Goal: Check status: Check status

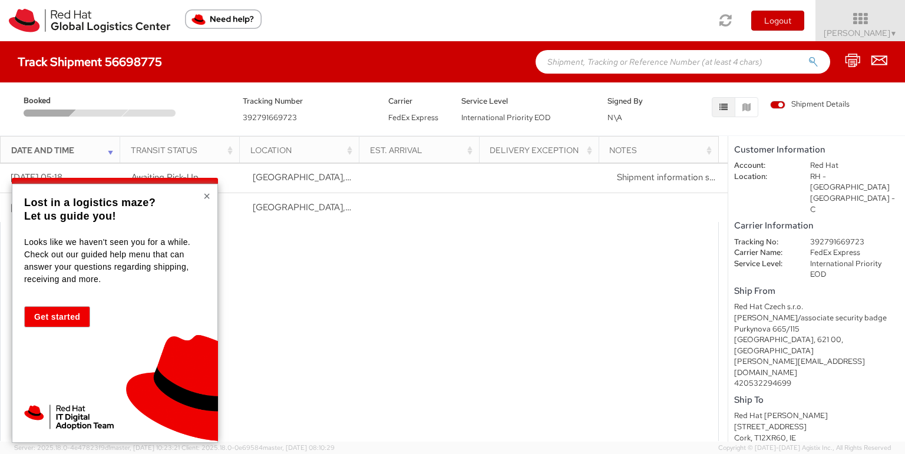
click at [204, 194] on button "×" at bounding box center [206, 196] width 7 height 12
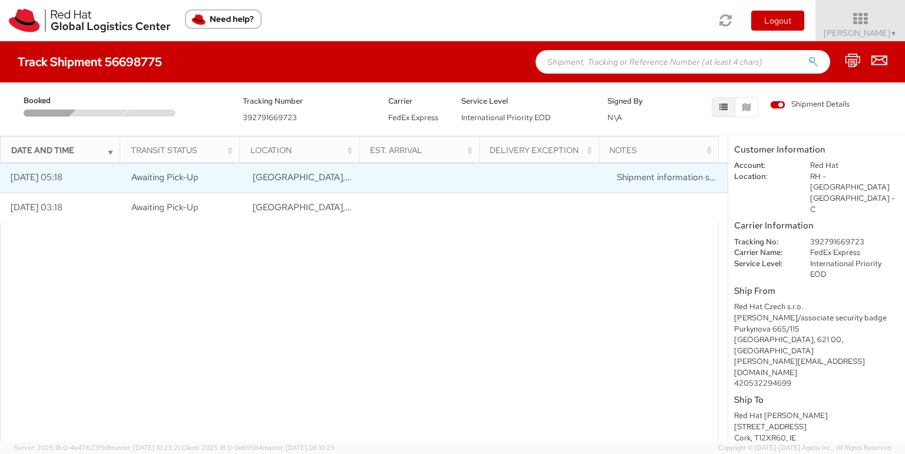
click at [183, 190] on td "Awaiting Pick-Up" at bounding box center [181, 177] width 121 height 29
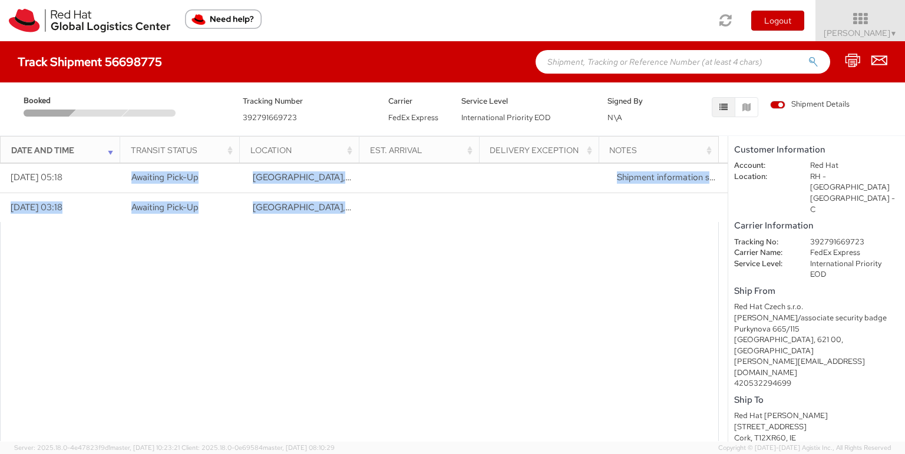
drag, startPoint x: 183, startPoint y: 190, endPoint x: 218, endPoint y: 256, distance: 74.9
click at [218, 256] on div "Loading tracking information. Please, wait... Date and Time Transit Status Loca…" at bounding box center [364, 302] width 728 height 279
click at [218, 256] on div at bounding box center [359, 339] width 719 height 235
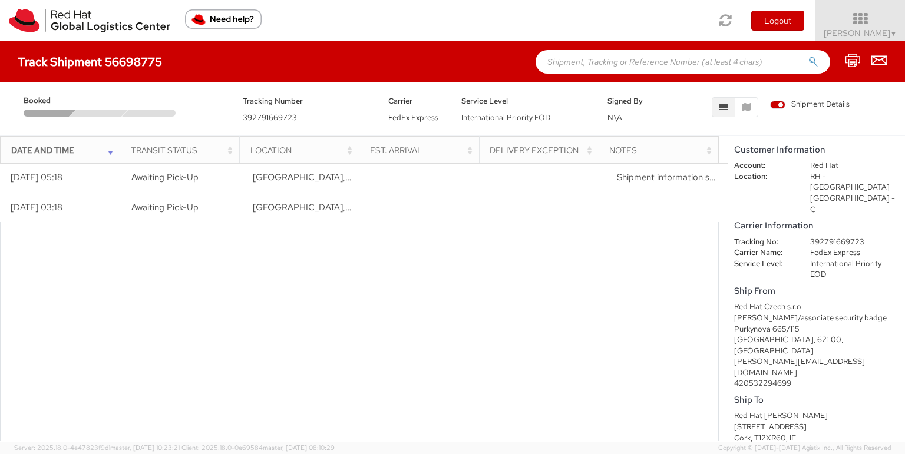
click at [218, 256] on div at bounding box center [359, 339] width 719 height 235
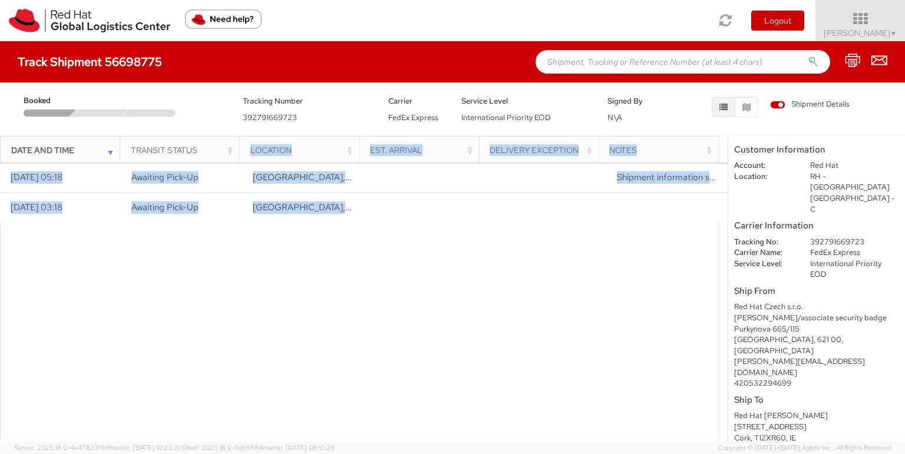
drag, startPoint x: 218, startPoint y: 256, endPoint x: 219, endPoint y: 157, distance: 98.4
click at [219, 157] on div "Date and Time Transit Status Location Est. Arrival Delivery Exception Notes Loa…" at bounding box center [364, 289] width 728 height 306
click at [219, 157] on th "Transit Status" at bounding box center [180, 150] width 120 height 28
drag, startPoint x: 219, startPoint y: 157, endPoint x: 323, endPoint y: 293, distance: 171.0
click at [323, 293] on div "Date and Time Transit Status Location Est. Arrival Delivery Exception Notes Loa…" at bounding box center [364, 289] width 728 height 306
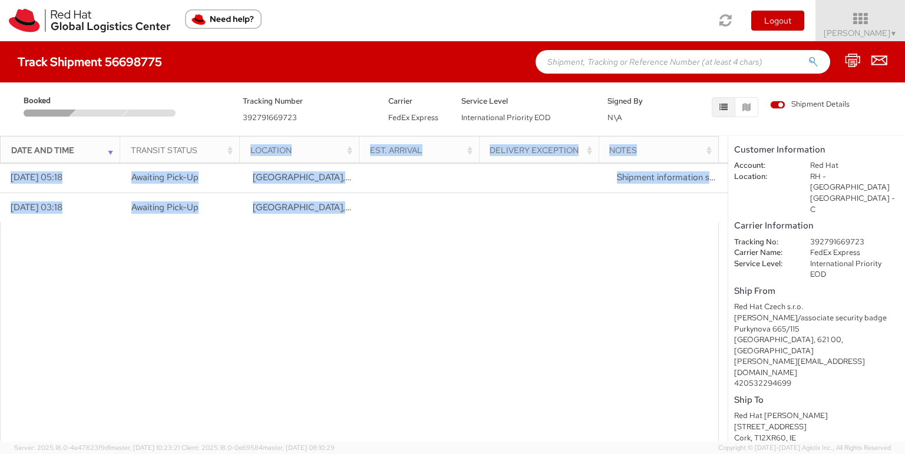
scroll to position [14, 0]
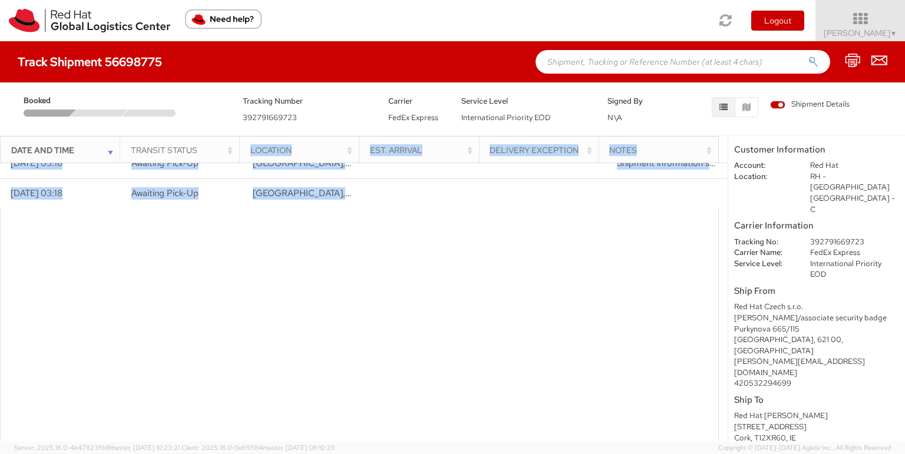
click at [323, 293] on div at bounding box center [359, 325] width 719 height 235
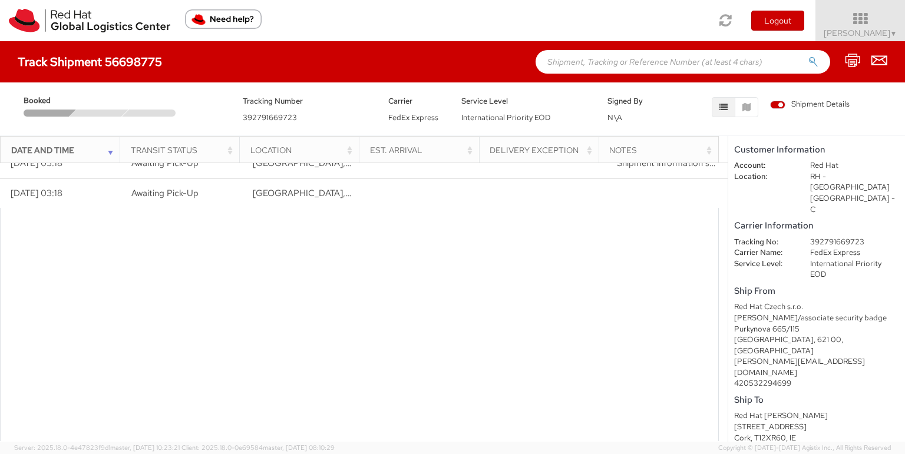
click at [323, 293] on div at bounding box center [359, 325] width 719 height 235
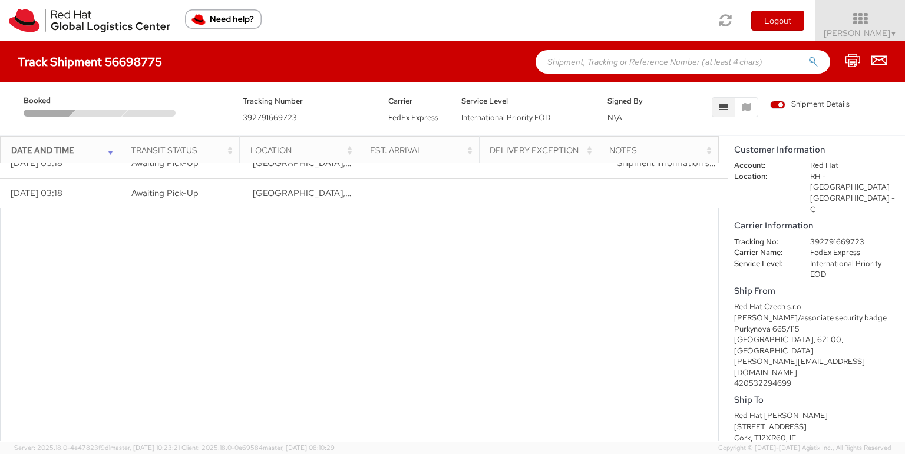
click at [323, 293] on div at bounding box center [359, 325] width 719 height 235
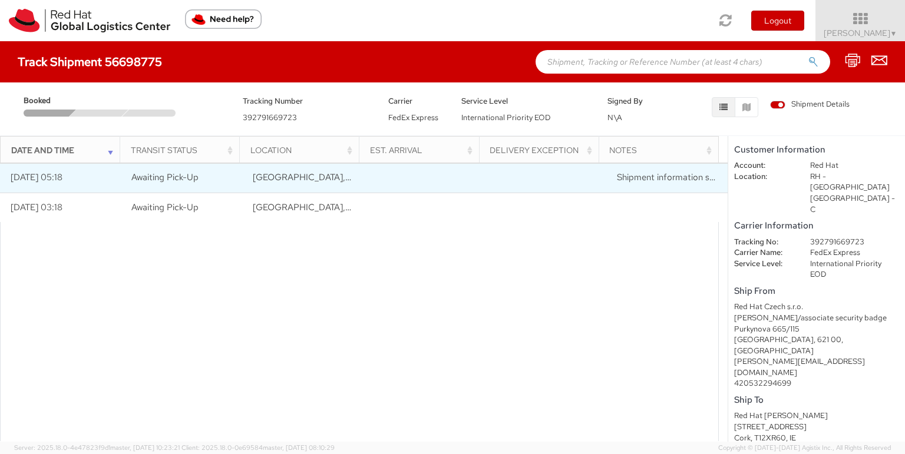
click at [161, 177] on span "Awaiting Pick-Up" at bounding box center [164, 177] width 67 height 12
click at [191, 228] on div at bounding box center [359, 339] width 719 height 235
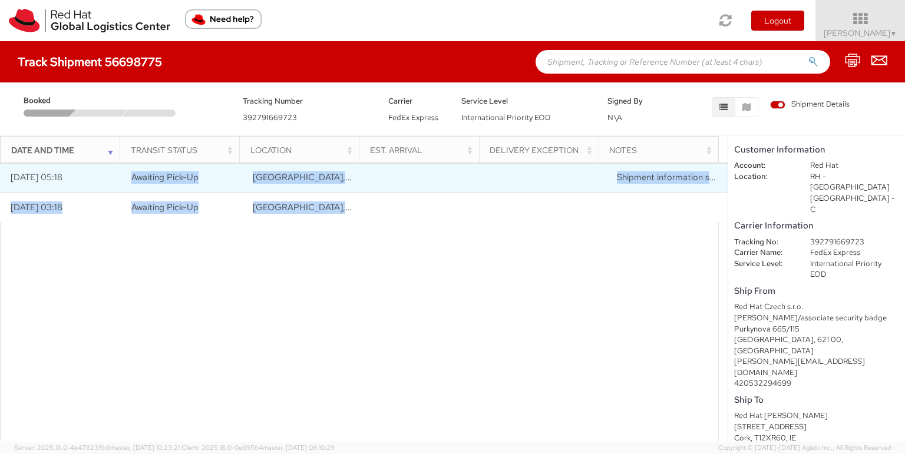
drag, startPoint x: 163, startPoint y: 181, endPoint x: 135, endPoint y: 172, distance: 29.6
click at [135, 172] on div "Loading tracking information. Please, wait... Date and Time Transit Status Loca…" at bounding box center [364, 302] width 728 height 279
click at [135, 172] on span "Awaiting Pick-Up" at bounding box center [164, 177] width 67 height 12
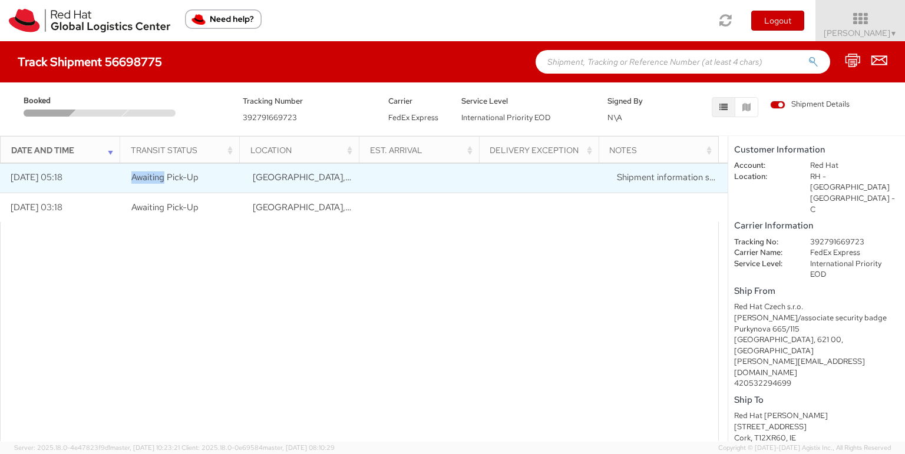
click at [135, 172] on span "Awaiting Pick-Up" at bounding box center [164, 177] width 67 height 12
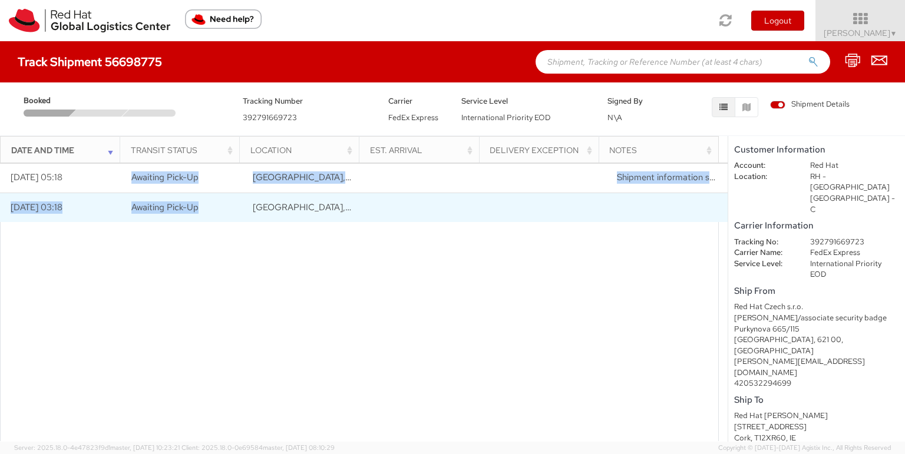
drag, startPoint x: 135, startPoint y: 172, endPoint x: 192, endPoint y: 216, distance: 71.8
click at [192, 216] on tbody "[DATE] 05:18 Awaiting Pick-Up [GEOGRAPHIC_DATA], [GEOGRAPHIC_DATA] Shipment inf…" at bounding box center [364, 192] width 728 height 59
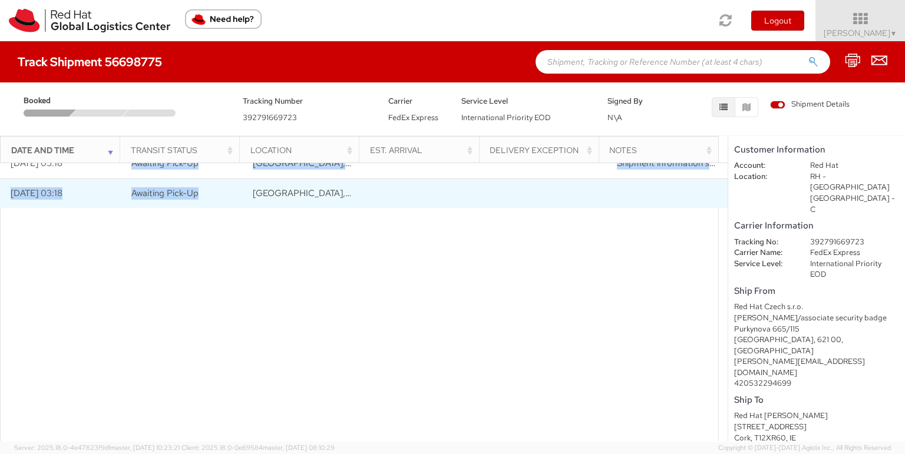
scroll to position [14, 0]
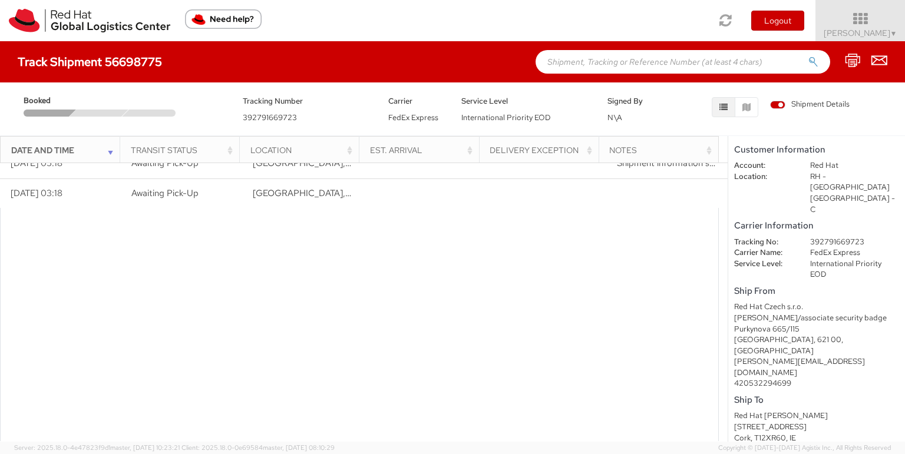
click at [99, 447] on span "Server: 2025.18.0-4e47823f9d1 master, [DATE] 10:23:21" at bounding box center [97, 448] width 166 height 8
click at [83, 281] on div at bounding box center [359, 325] width 719 height 235
